Goal: Browse casually: Explore the website without a specific task or goal

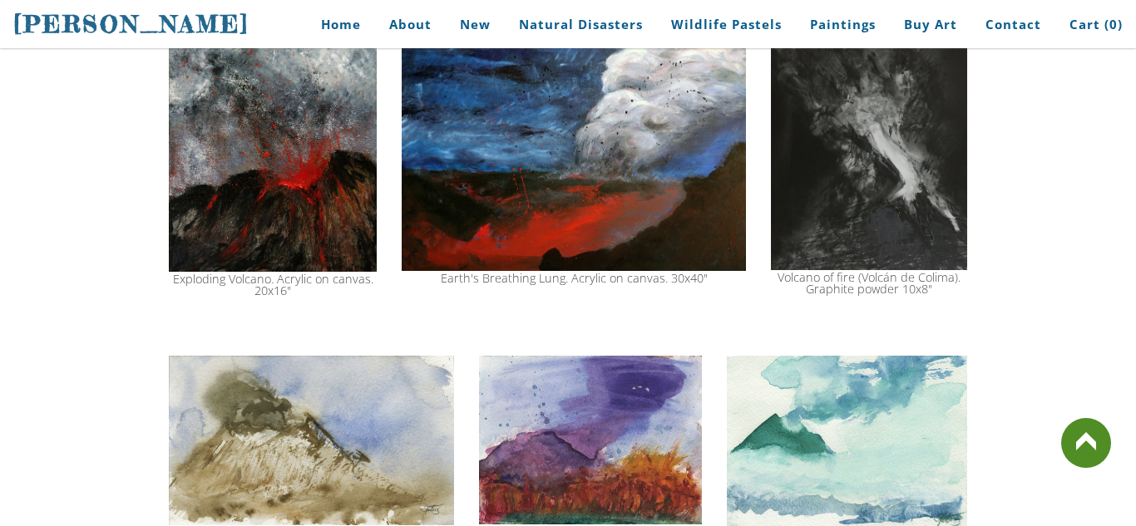
scroll to position [1619, 0]
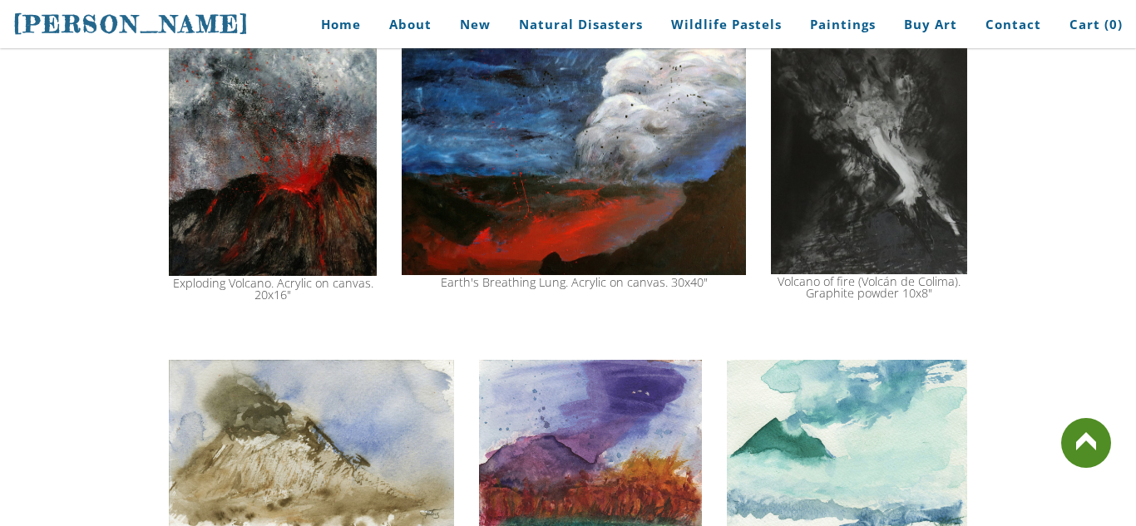
click at [1086, 432] on link at bounding box center [1086, 443] width 50 height 50
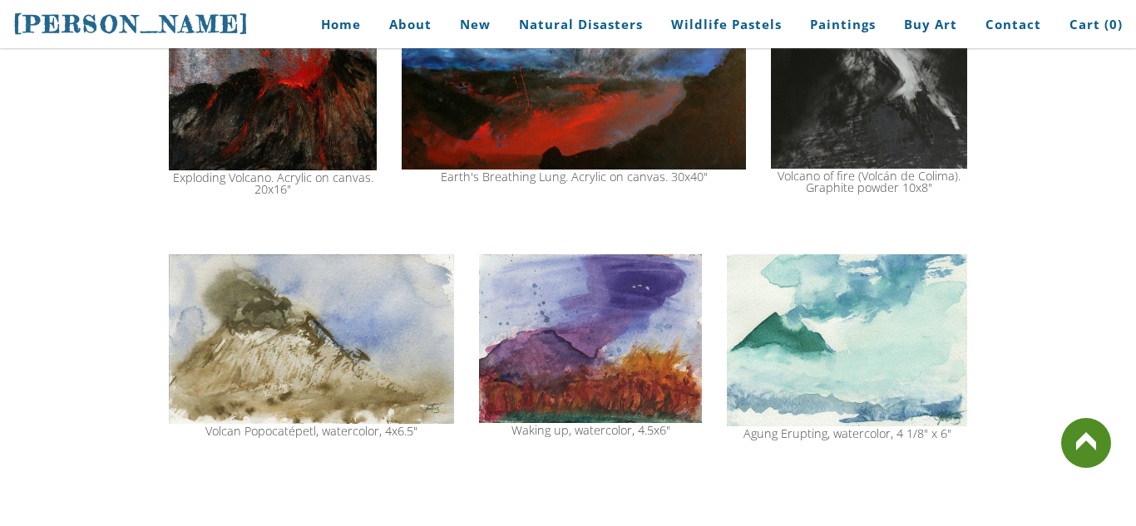
scroll to position [2098, 0]
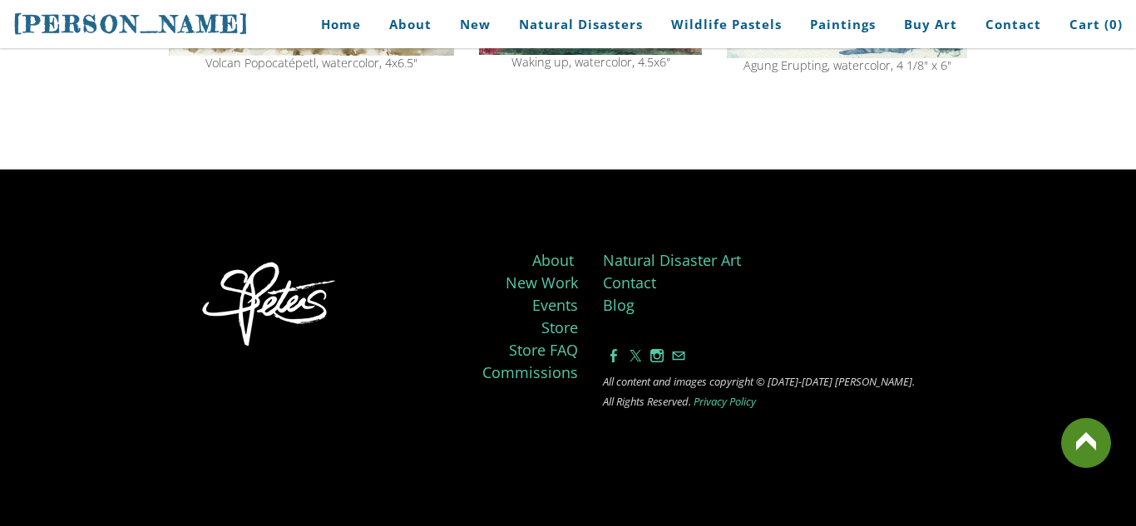
click at [1092, 448] on link at bounding box center [1086, 443] width 50 height 50
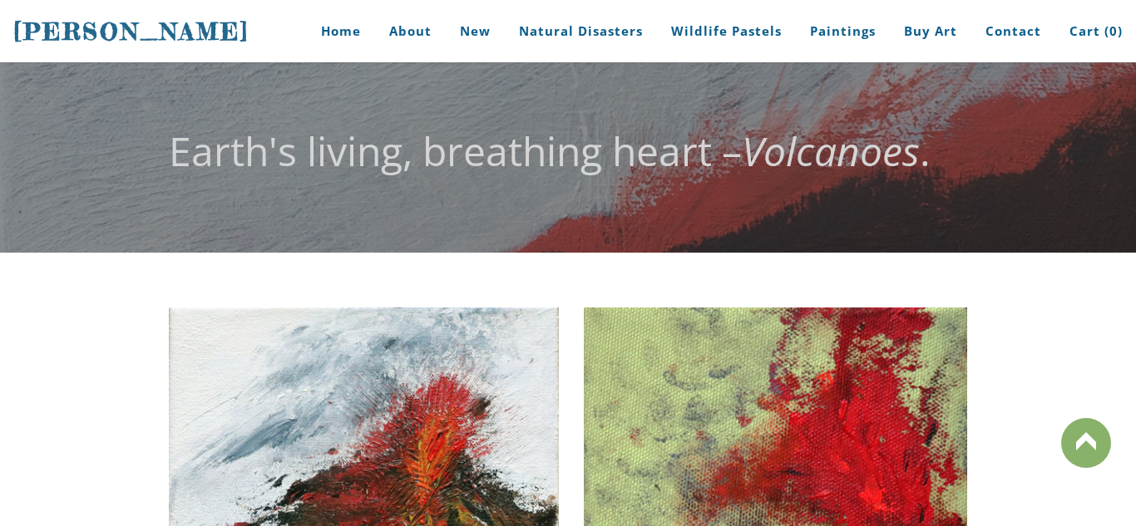
scroll to position [0, 0]
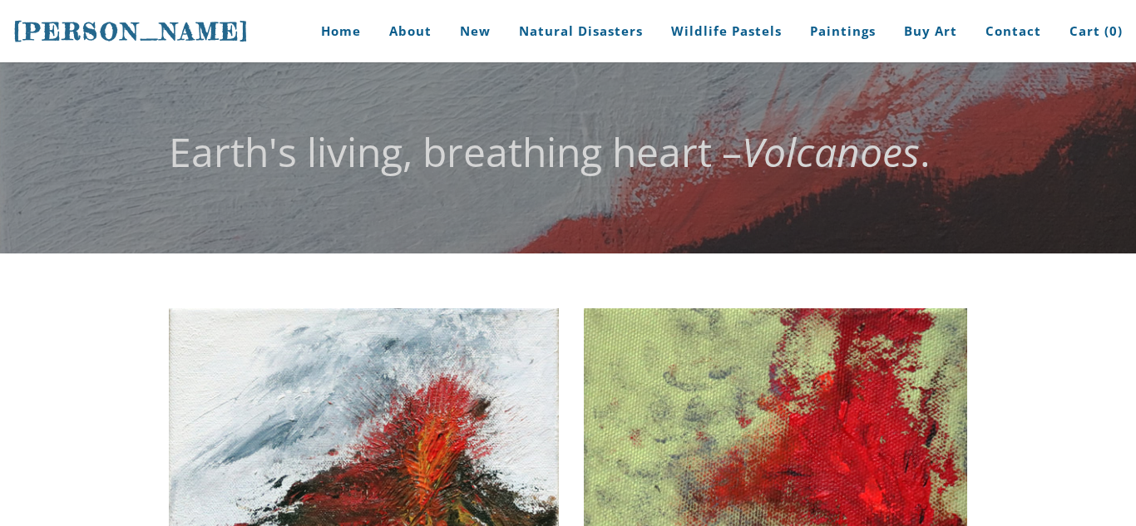
drag, startPoint x: 1135, startPoint y: 148, endPoint x: 1135, endPoint y: 232, distance: 84.0
click at [1135, 232] on html "[PERSON_NAME] Home About New Natural Disasters Wildlife Pastels Paintings Buy A…" at bounding box center [568, 263] width 1136 height 526
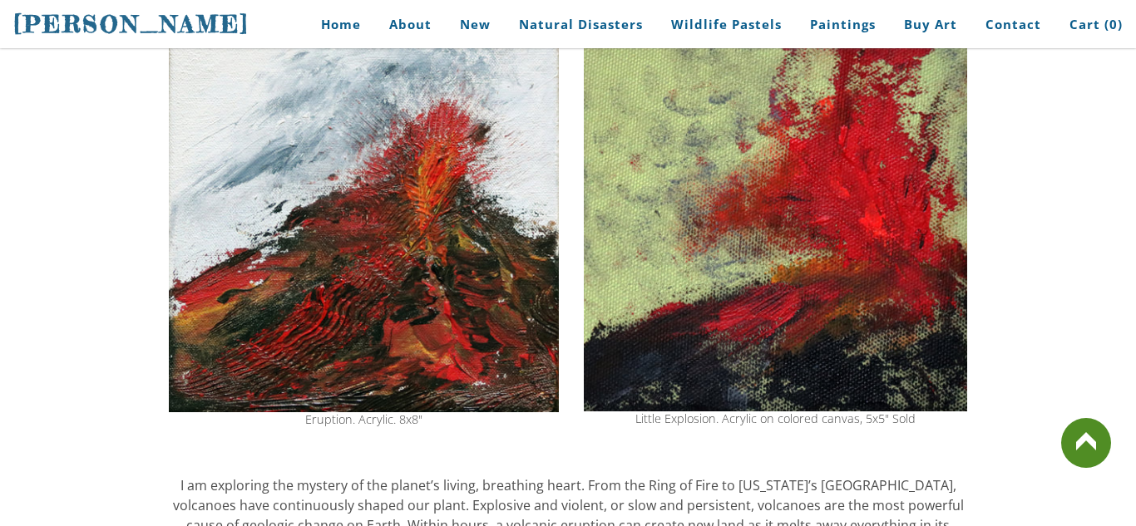
scroll to position [263, 0]
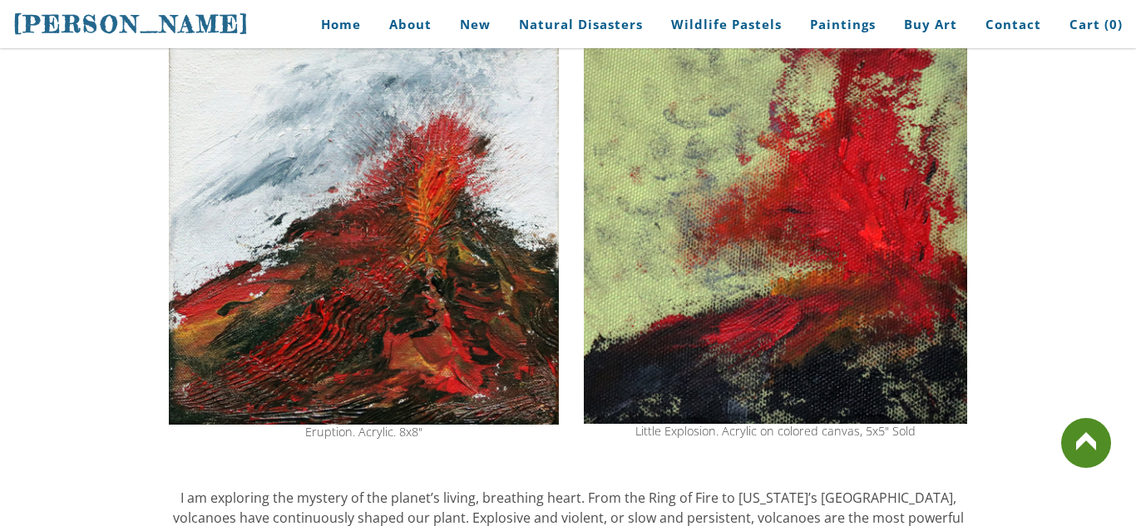
click at [1073, 454] on link at bounding box center [1086, 443] width 50 height 50
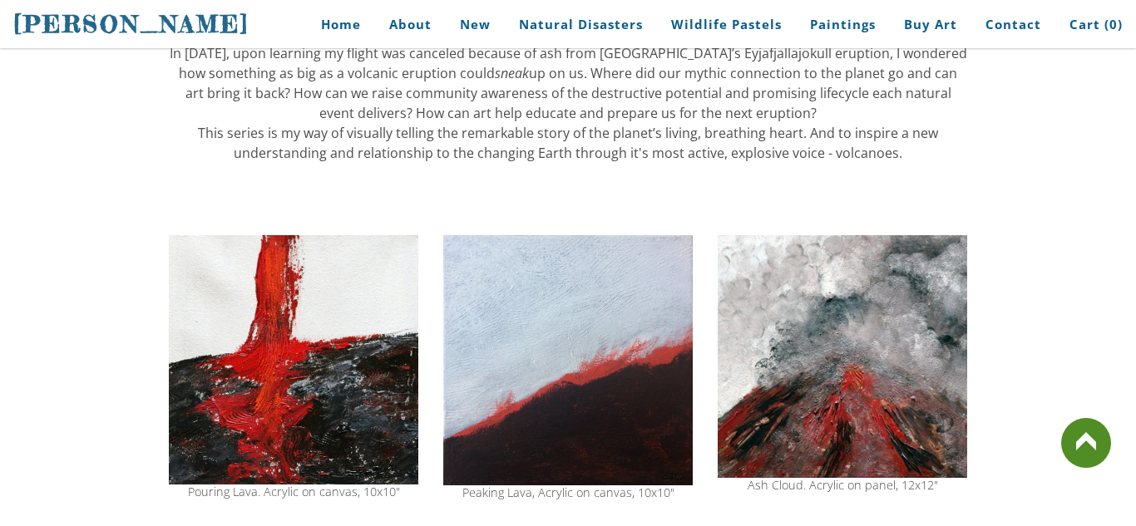
scroll to position [1095, 0]
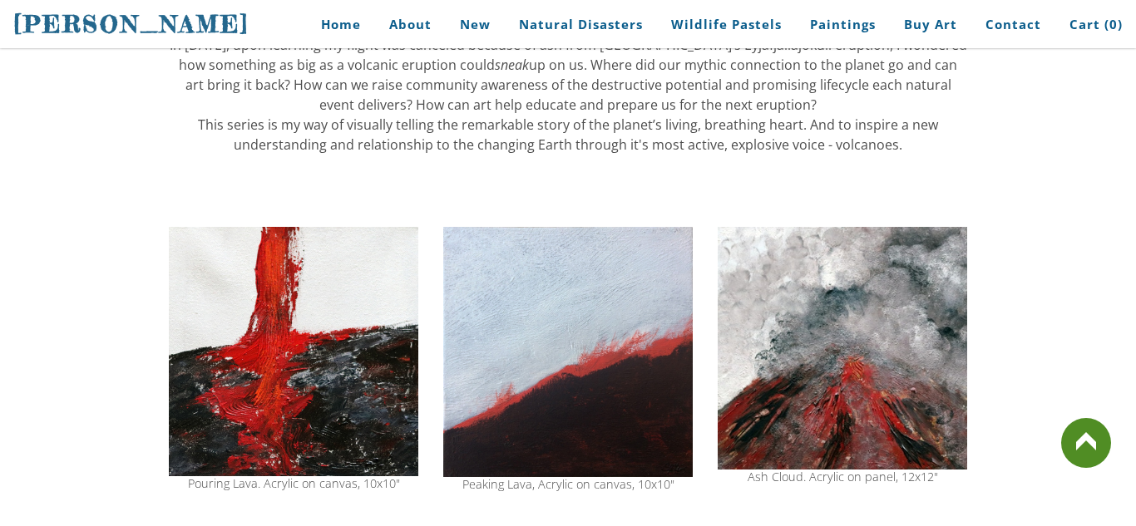
click at [885, 348] on img at bounding box center [841, 348] width 249 height 243
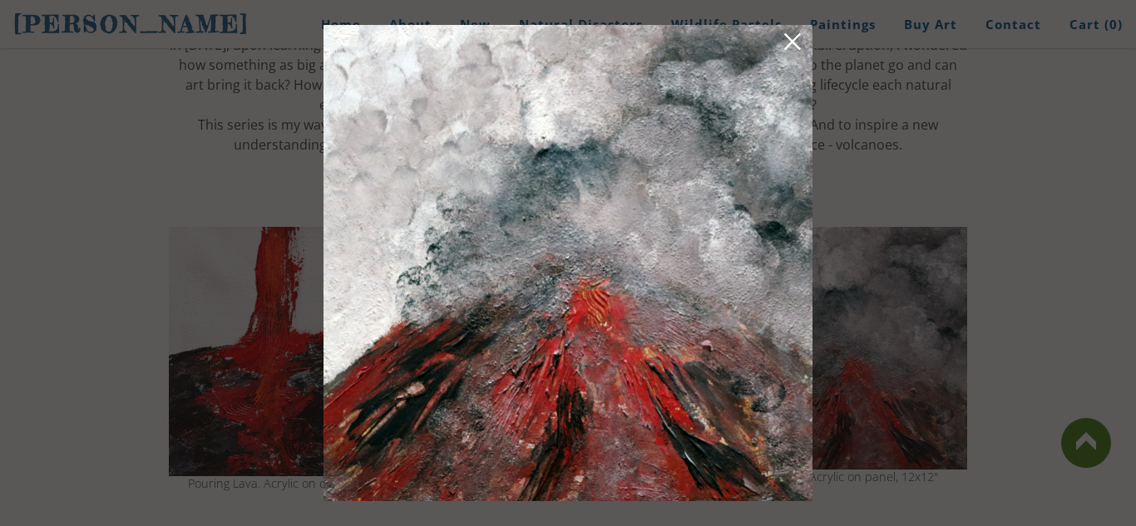
click at [792, 34] on link at bounding box center [792, 45] width 23 height 26
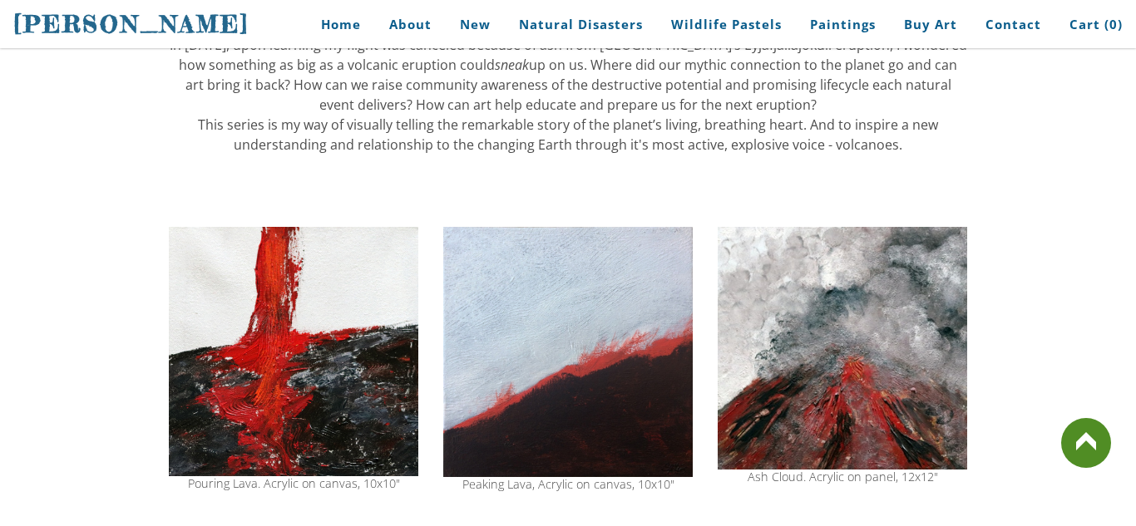
click at [840, 307] on img at bounding box center [841, 348] width 249 height 243
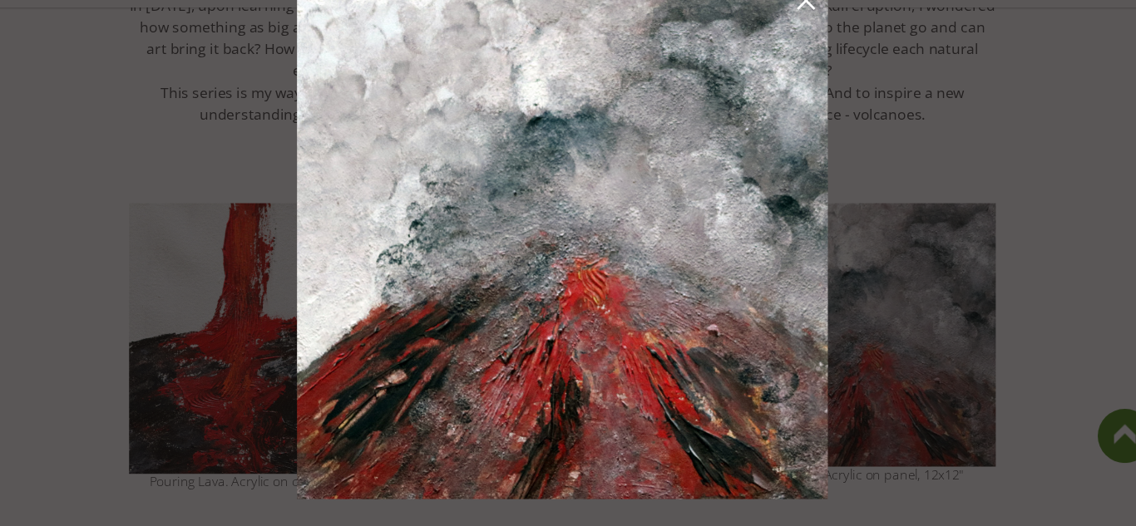
scroll to position [1092, 0]
